Goal: Find specific page/section: Find specific page/section

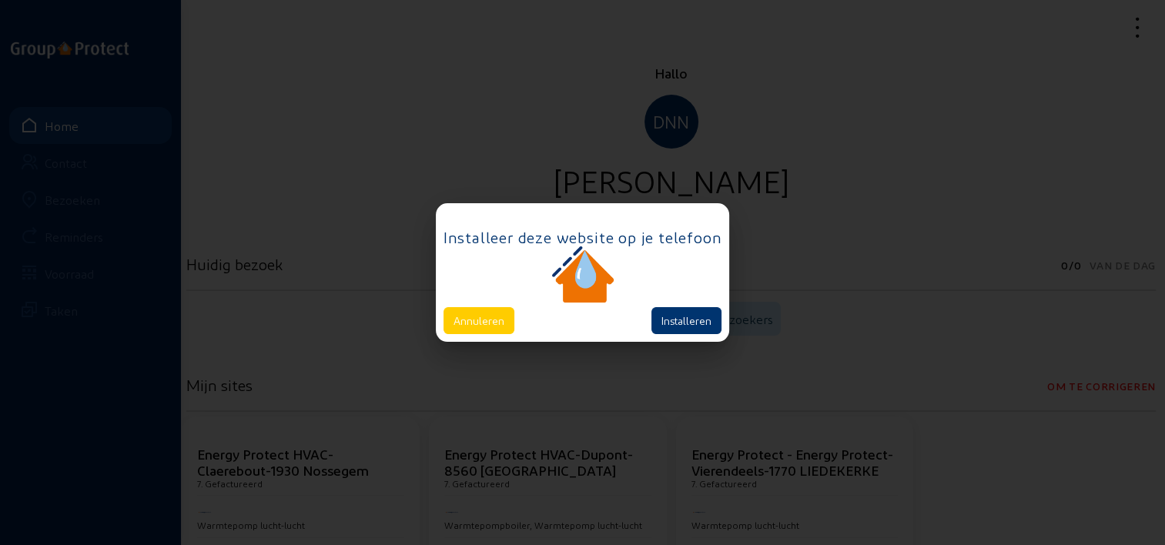
click at [487, 337] on div "Installeer deze website op je telefoon Annuleren Installeren" at bounding box center [582, 272] width 293 height 138
click at [477, 326] on button "Annuleren" at bounding box center [478, 320] width 71 height 27
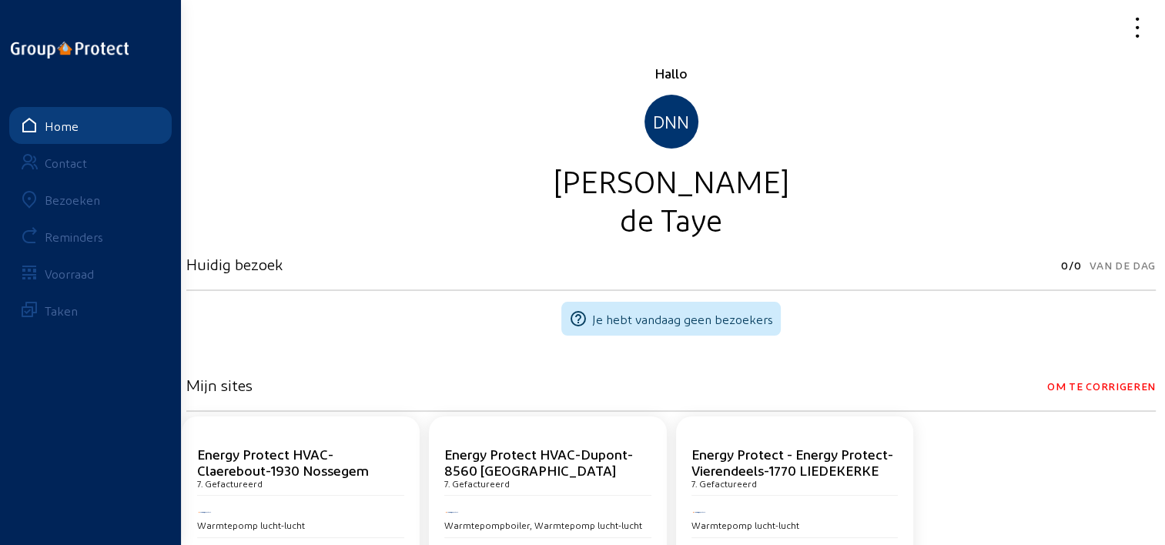
click at [58, 189] on link "Bezoeken" at bounding box center [90, 199] width 162 height 37
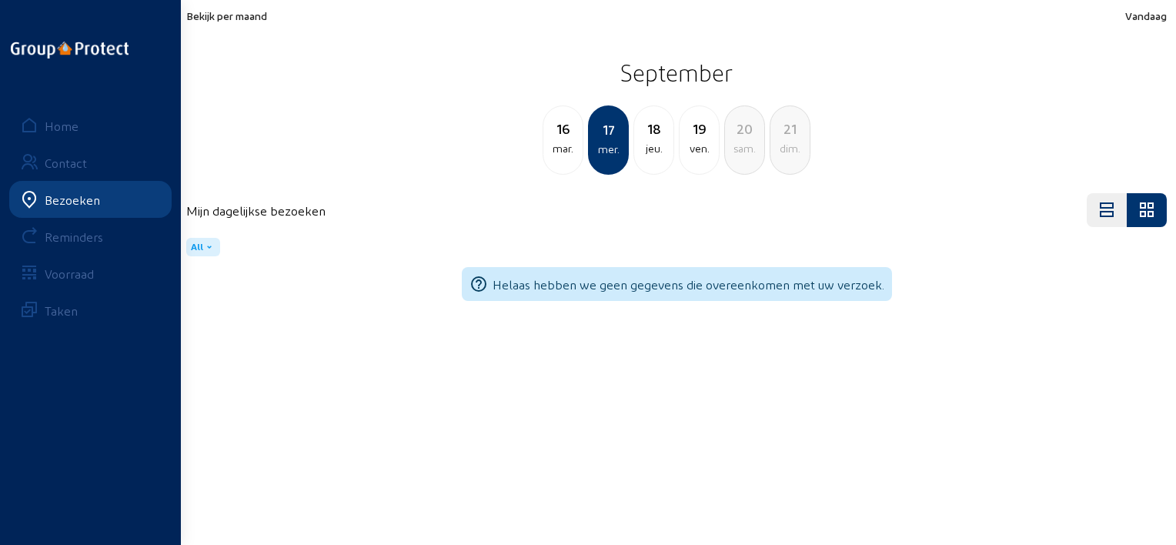
click at [244, 22] on div "Bekijk per maand Vandaag September [DATE] mer. 18 jeu. 19 ven. 20 [PERSON_NAME]…" at bounding box center [676, 92] width 981 height 166
click at [243, 17] on span "Bekijk per maand" at bounding box center [226, 15] width 81 height 13
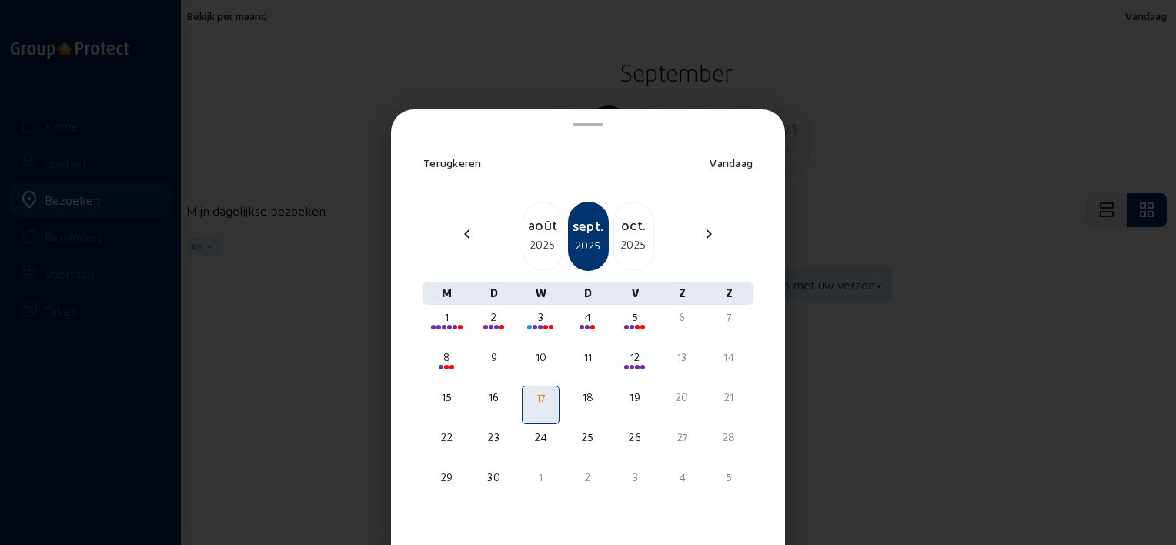
click at [467, 228] on mat-icon "chevron_left" at bounding box center [467, 234] width 18 height 18
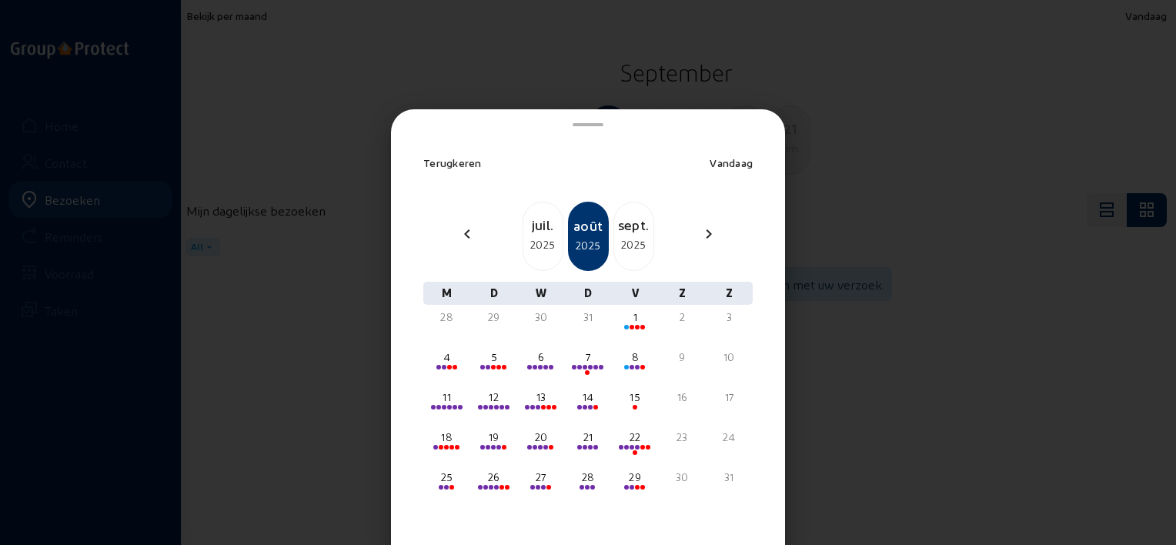
click at [631, 226] on div "sept." at bounding box center [633, 225] width 39 height 22
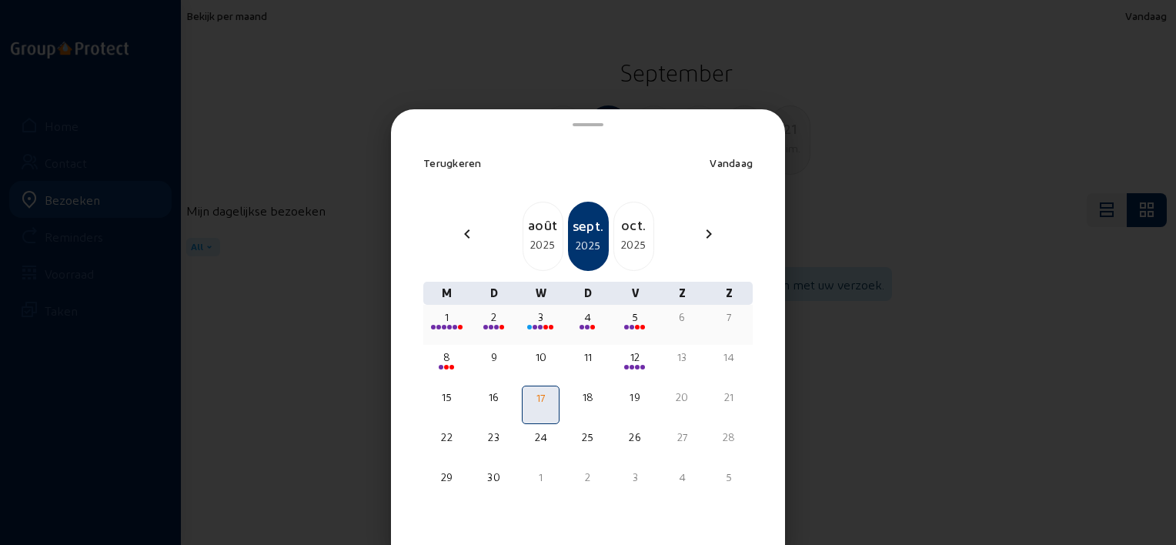
click at [545, 321] on div "3" at bounding box center [540, 316] width 35 height 15
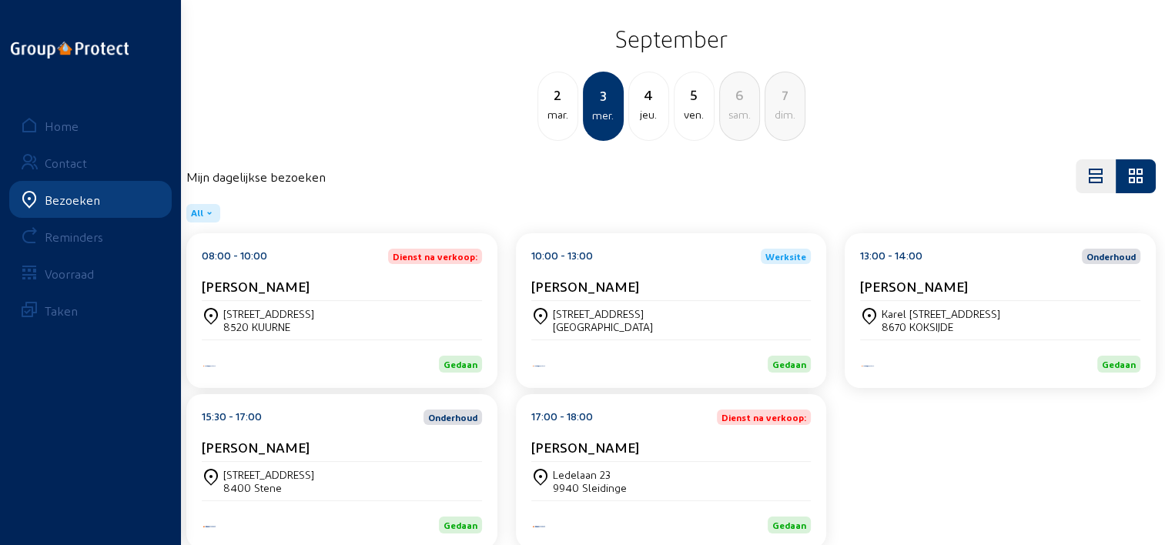
scroll to position [64, 0]
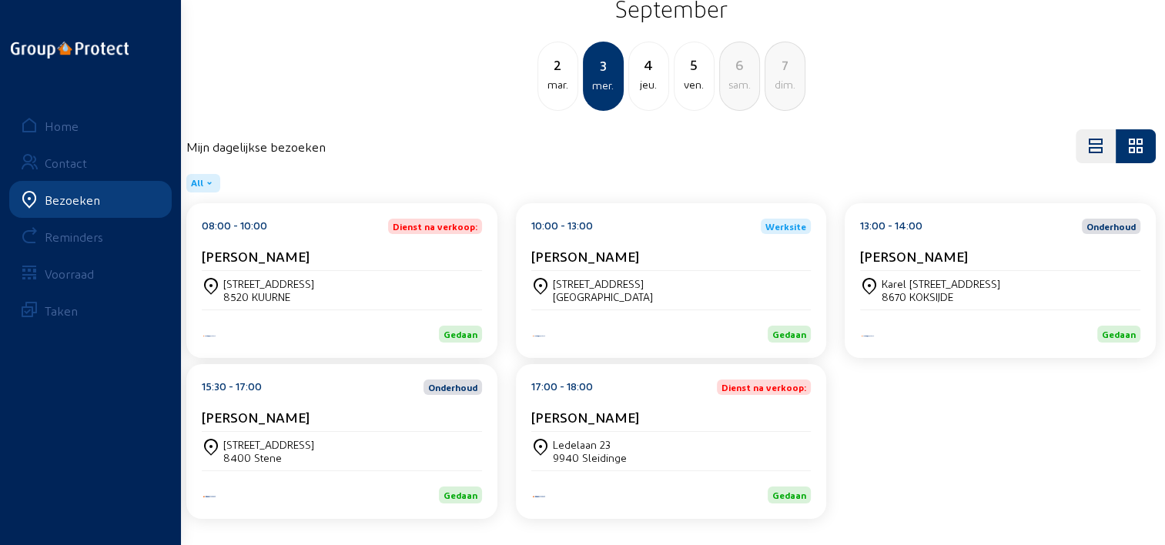
click at [363, 413] on div "[PERSON_NAME]" at bounding box center [342, 417] width 280 height 16
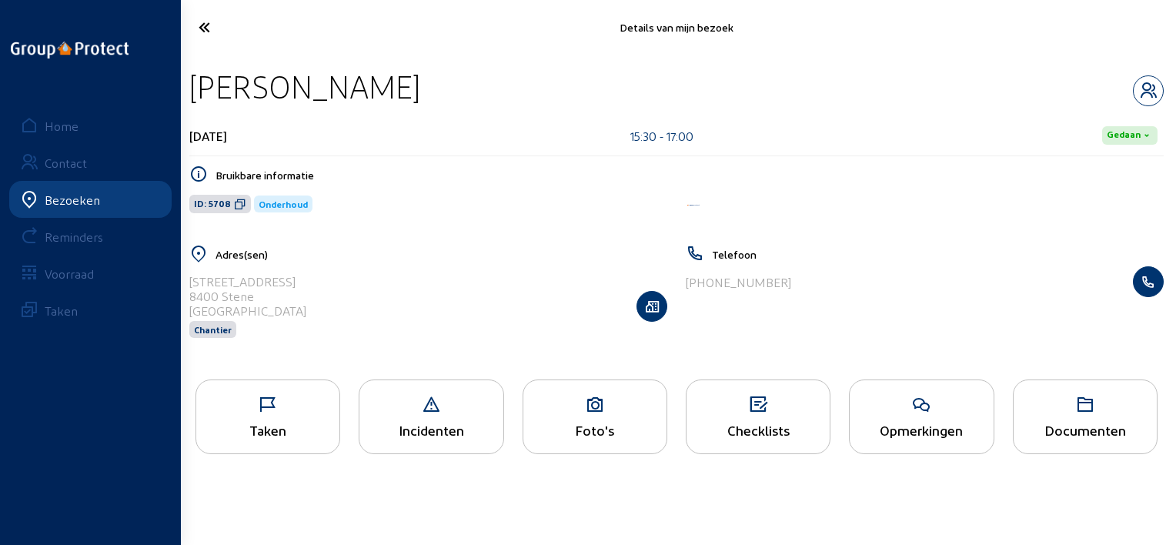
click at [969, 437] on div "Opmerkingen" at bounding box center [921, 430] width 143 height 16
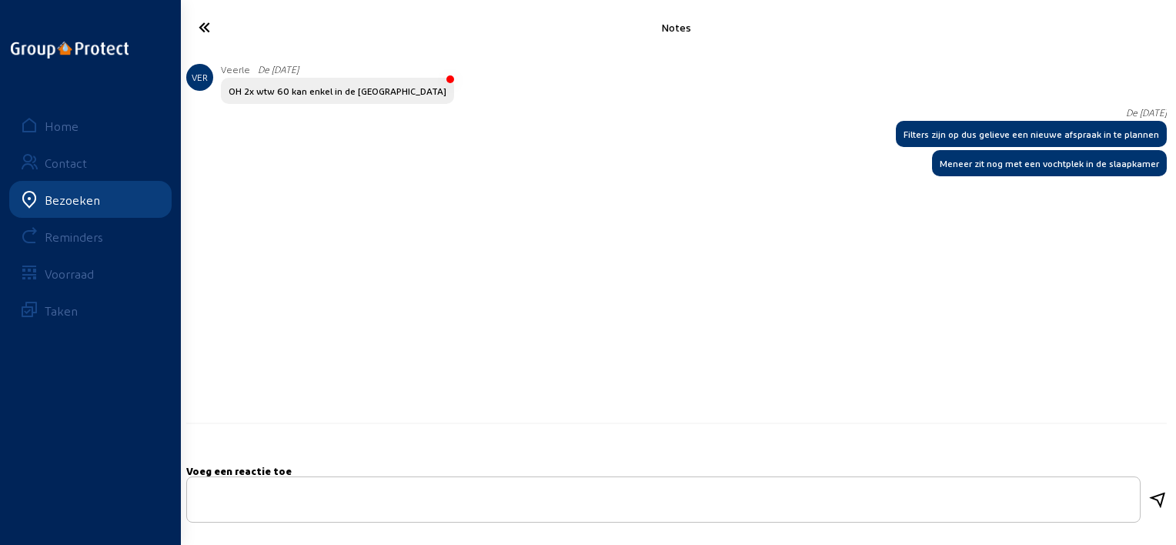
click at [203, 29] on icon at bounding box center [260, 27] width 139 height 27
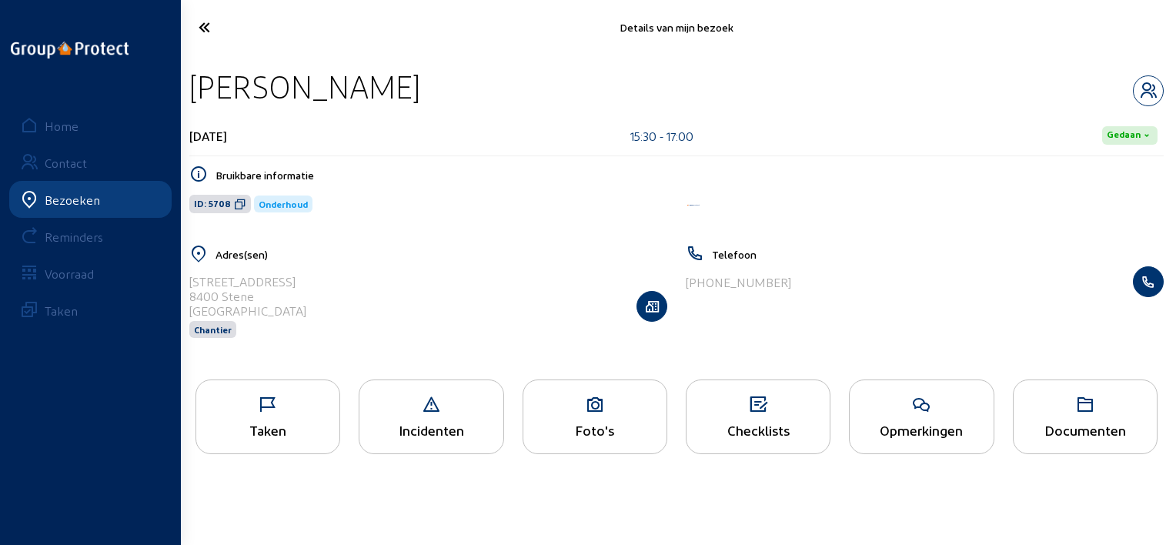
click at [584, 416] on div "Foto's" at bounding box center [595, 417] width 145 height 75
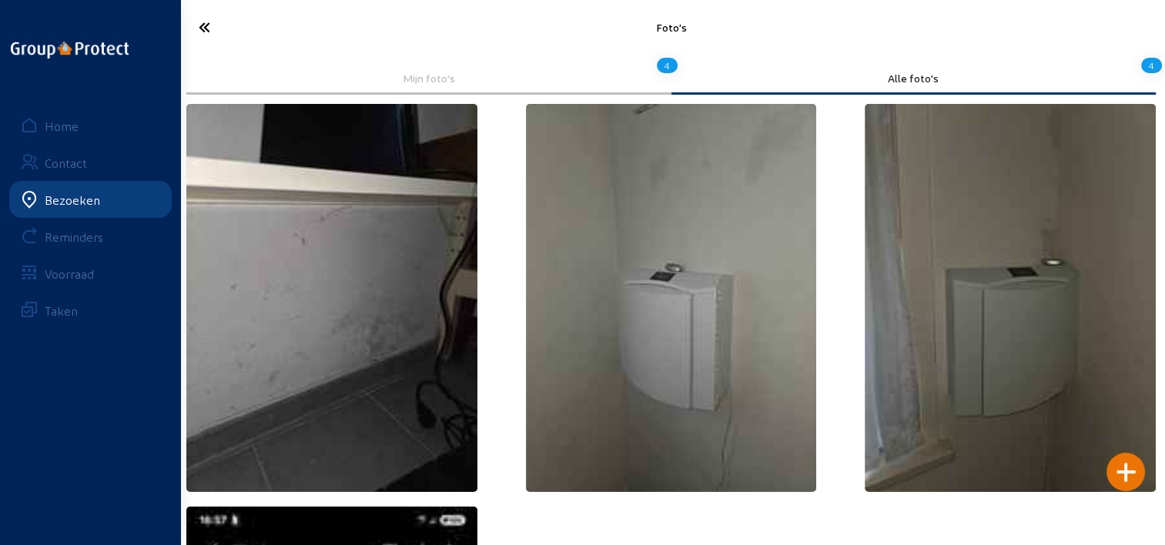
click at [403, 262] on img at bounding box center [331, 298] width 291 height 388
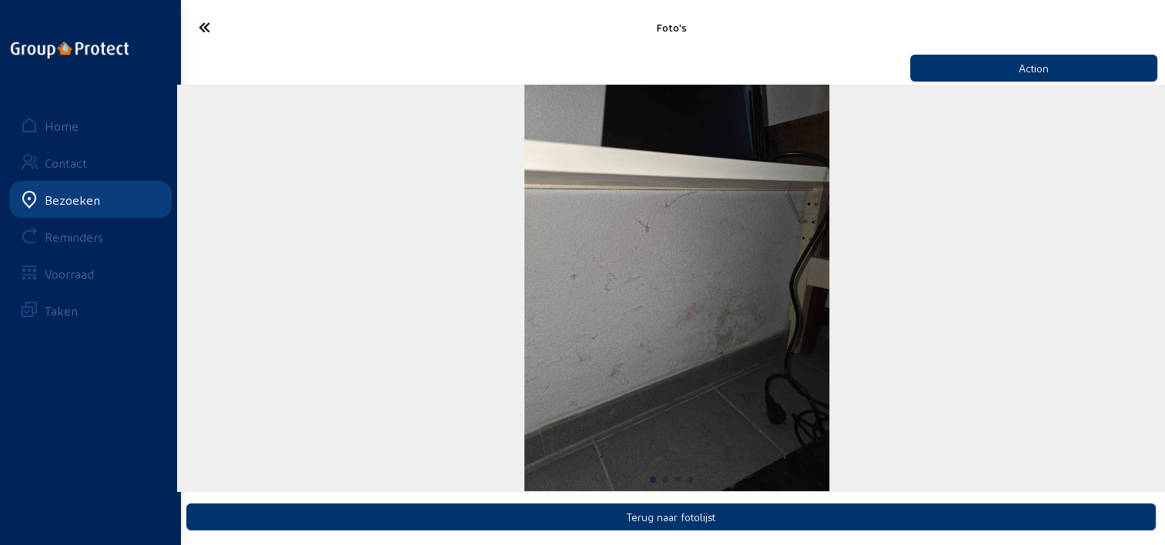
click at [1135, 226] on div "1 / 4" at bounding box center [676, 288] width 999 height 406
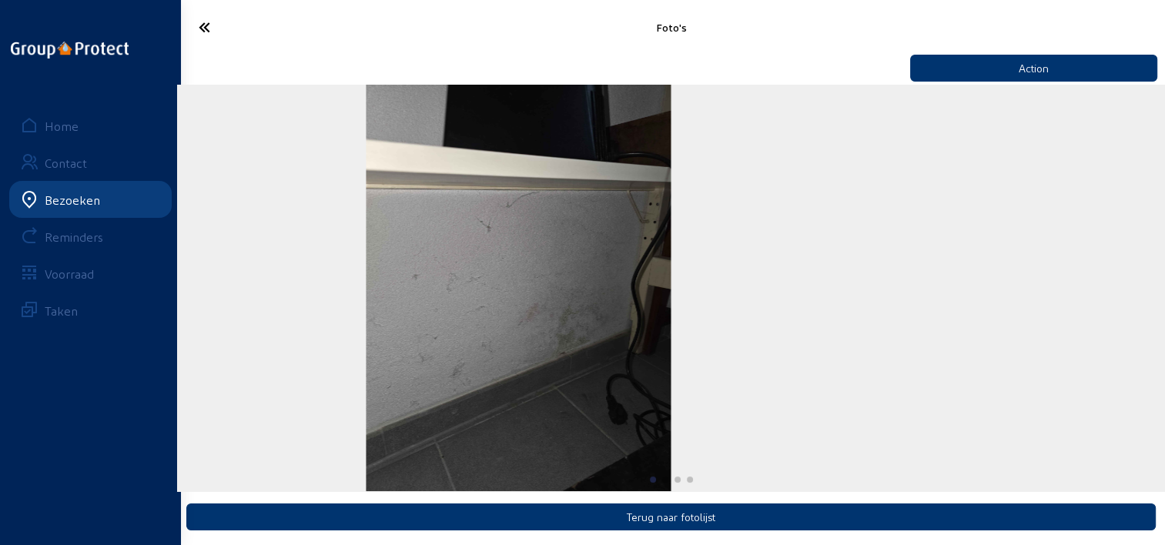
click at [576, 196] on div "1 / 4" at bounding box center [517, 288] width 999 height 406
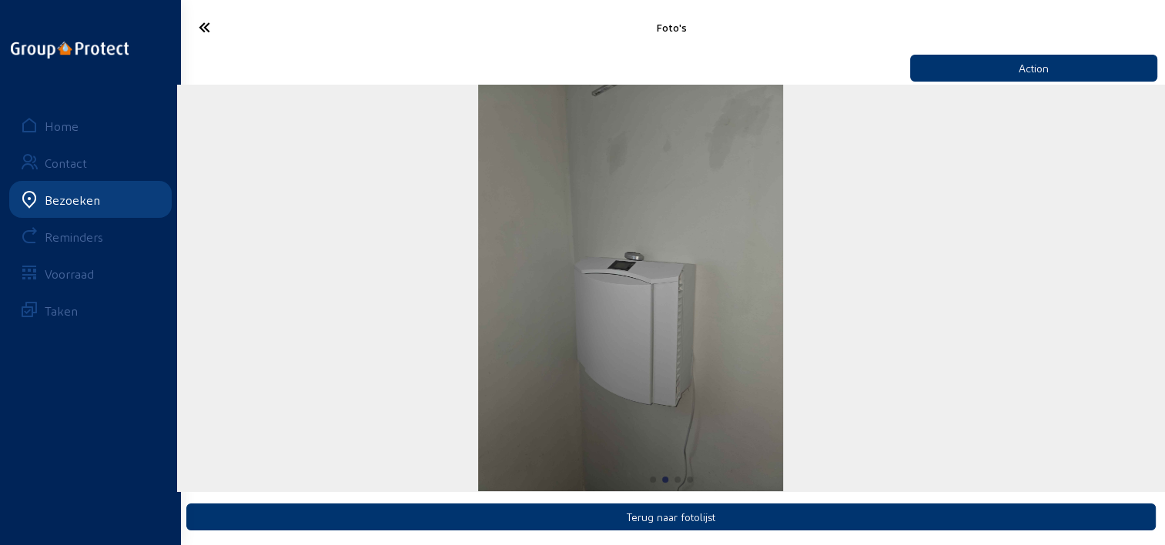
click at [544, 201] on div "2 / 4" at bounding box center [630, 288] width 999 height 406
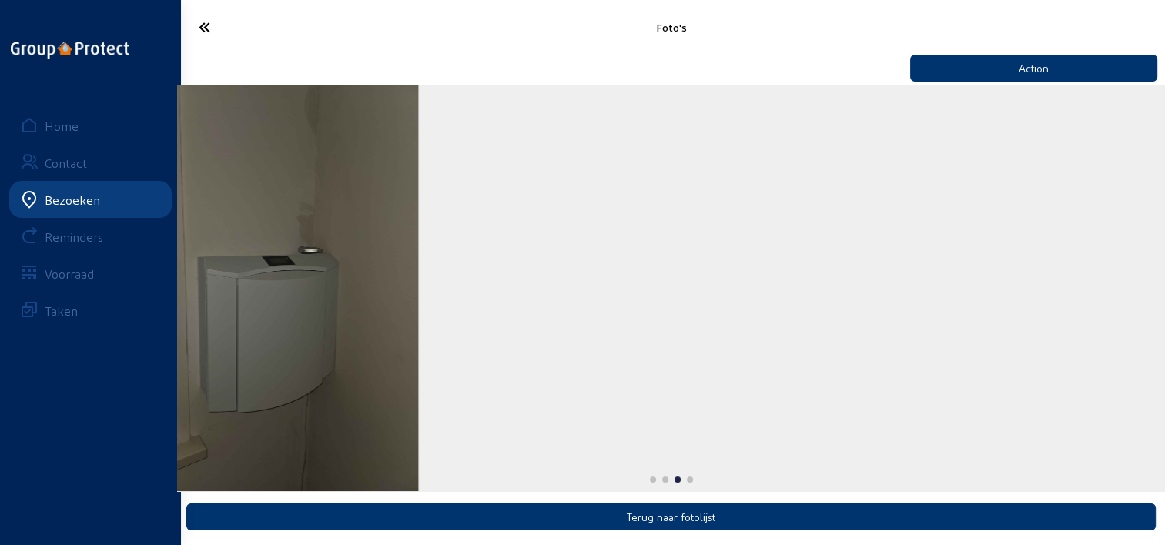
click at [408, 182] on div "3 / 4" at bounding box center [265, 288] width 999 height 406
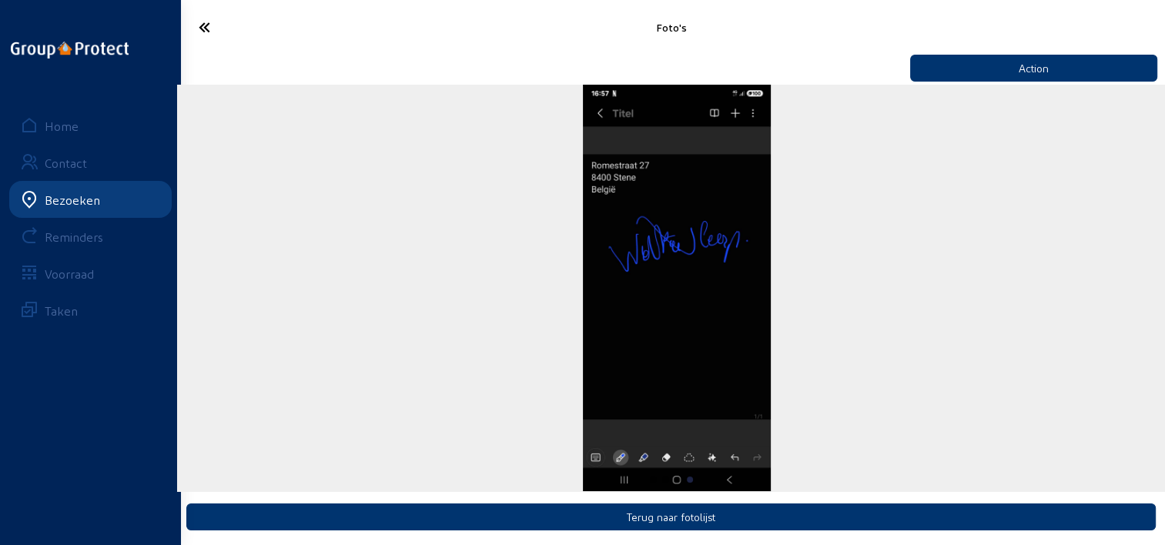
click at [415, 172] on div "4 / 4" at bounding box center [676, 288] width 999 height 406
click at [749, 169] on div "4 / 4" at bounding box center [676, 288] width 999 height 406
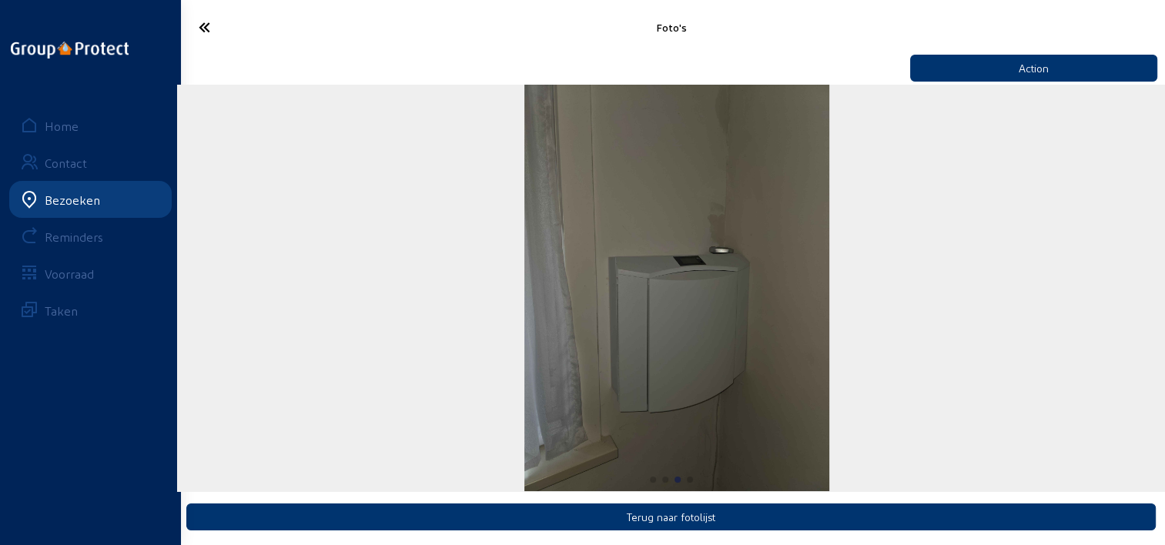
click at [535, 182] on div "3 / 4" at bounding box center [676, 288] width 999 height 406
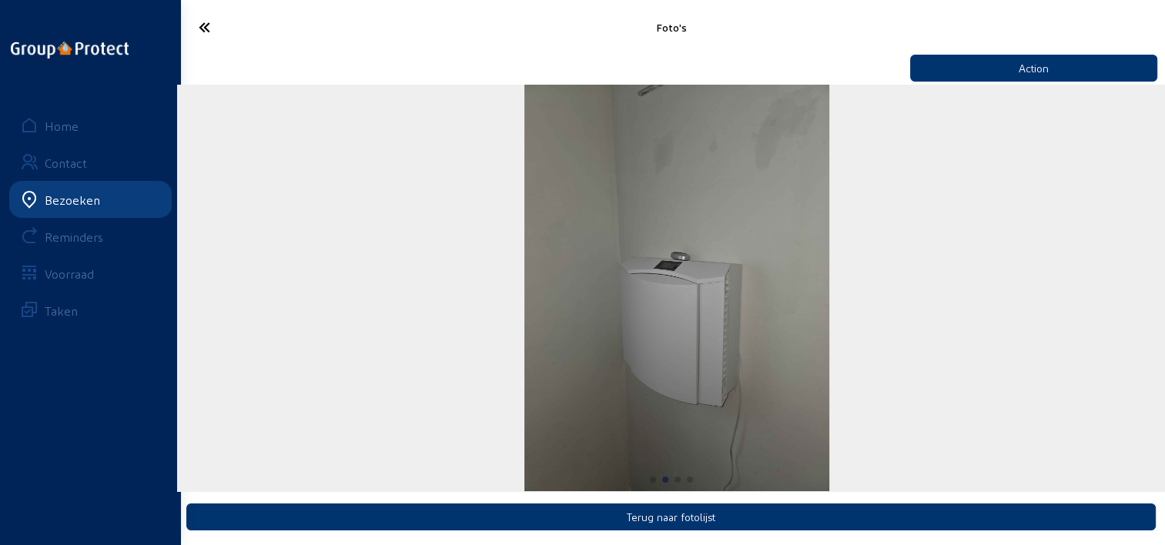
click at [494, 188] on div "2 / 4" at bounding box center [676, 288] width 999 height 406
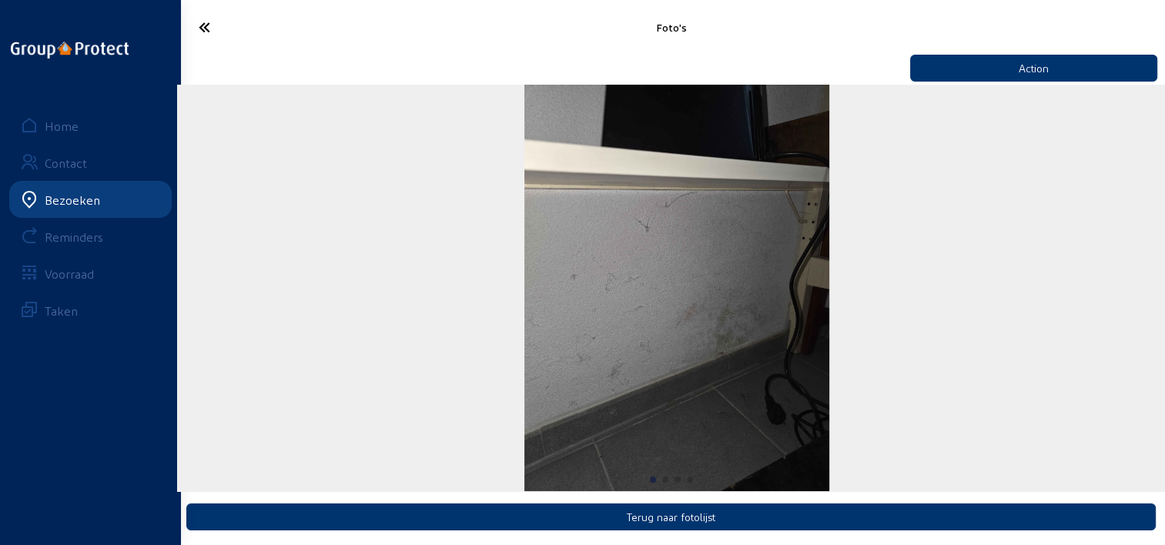
click at [212, 33] on icon at bounding box center [259, 27] width 137 height 27
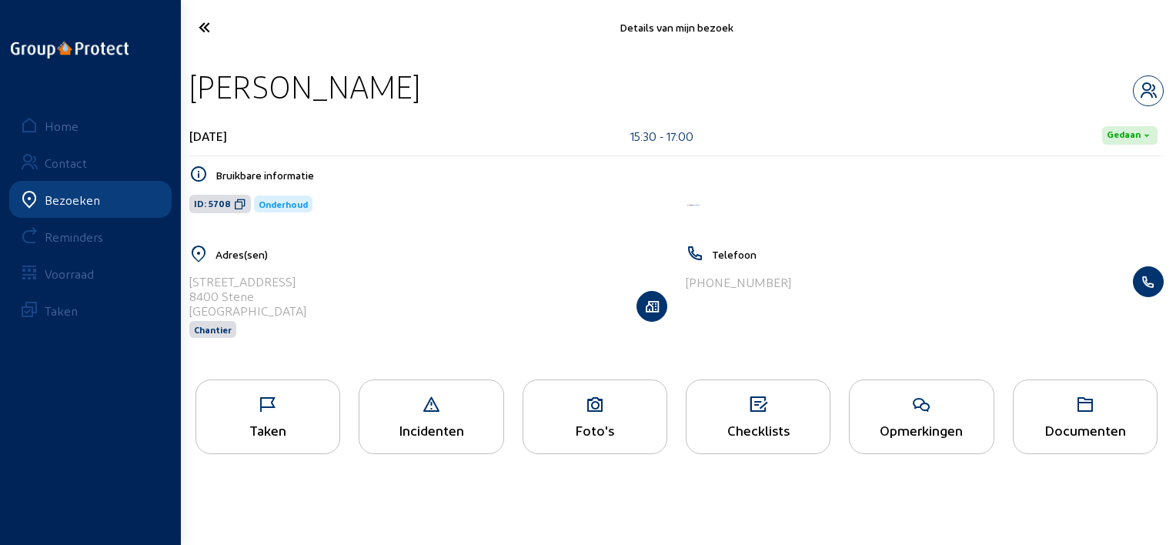
click at [947, 422] on div "Opmerkingen" at bounding box center [921, 430] width 143 height 16
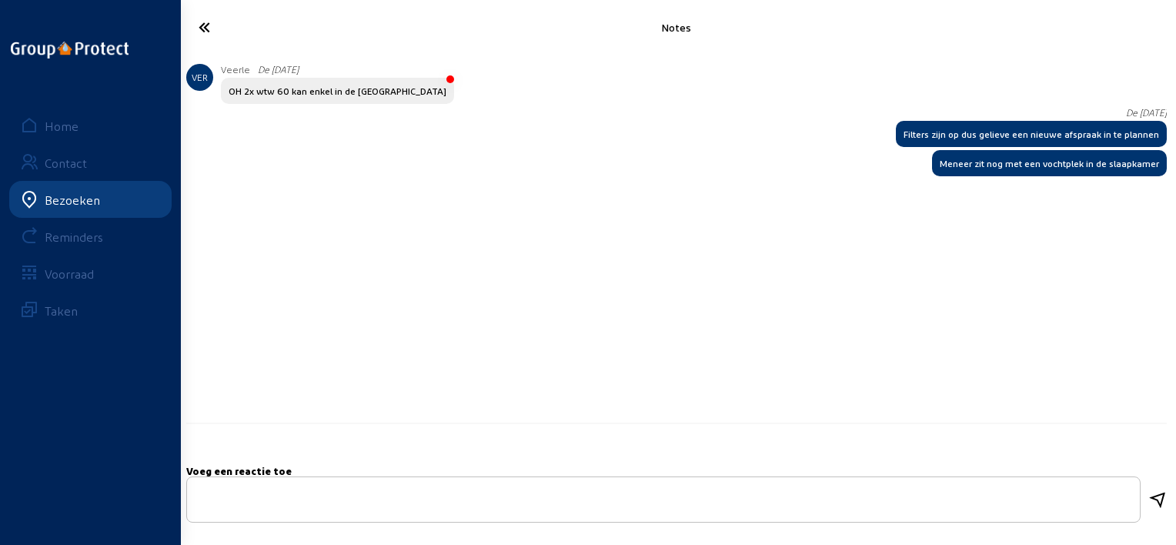
click at [208, 31] on icon at bounding box center [260, 27] width 139 height 27
